Goal: Task Accomplishment & Management: Use online tool/utility

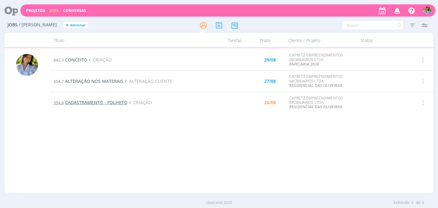
click at [99, 102] on span "CADASTRAMENTO - FOLHETO" at bounding box center [96, 102] width 62 height 6
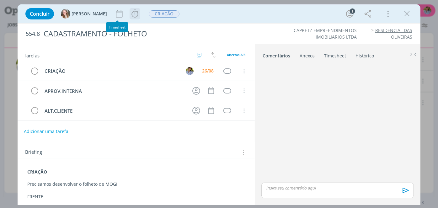
click at [130, 15] on icon "dialog" at bounding box center [134, 13] width 9 height 9
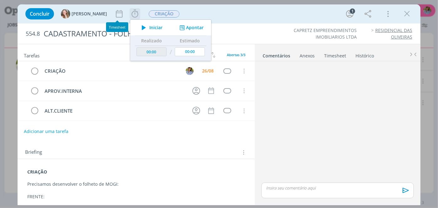
click at [149, 29] on span "Iniciar" at bounding box center [155, 27] width 13 height 4
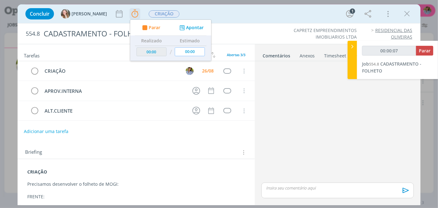
type input "00:00:08"
click at [427, 53] on span "Parar" at bounding box center [425, 51] width 12 height 6
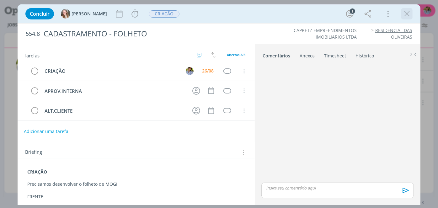
click at [407, 15] on icon "dialog" at bounding box center [406, 13] width 9 height 9
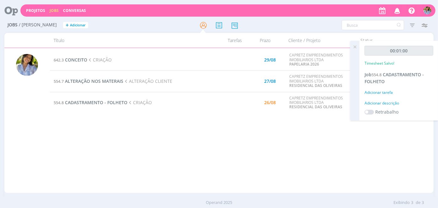
click at [354, 47] on icon at bounding box center [354, 47] width 11 height 12
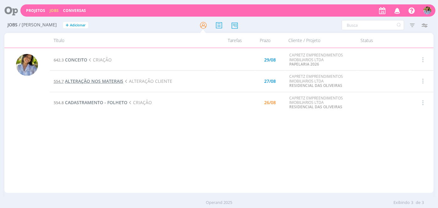
click at [77, 80] on span "ALTERAÇÃO NOS MATERAIS" at bounding box center [94, 81] width 58 height 6
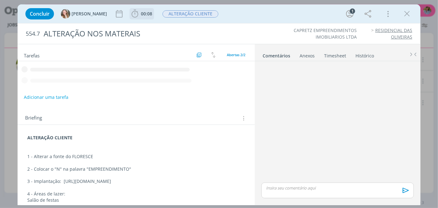
click at [130, 17] on icon "dialog" at bounding box center [134, 13] width 9 height 9
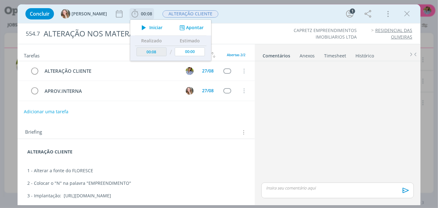
click at [138, 29] on icon "dialog" at bounding box center [143, 28] width 11 height 8
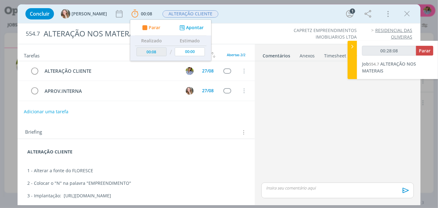
type input "00:29:08"
